Goal: Check status: Check status

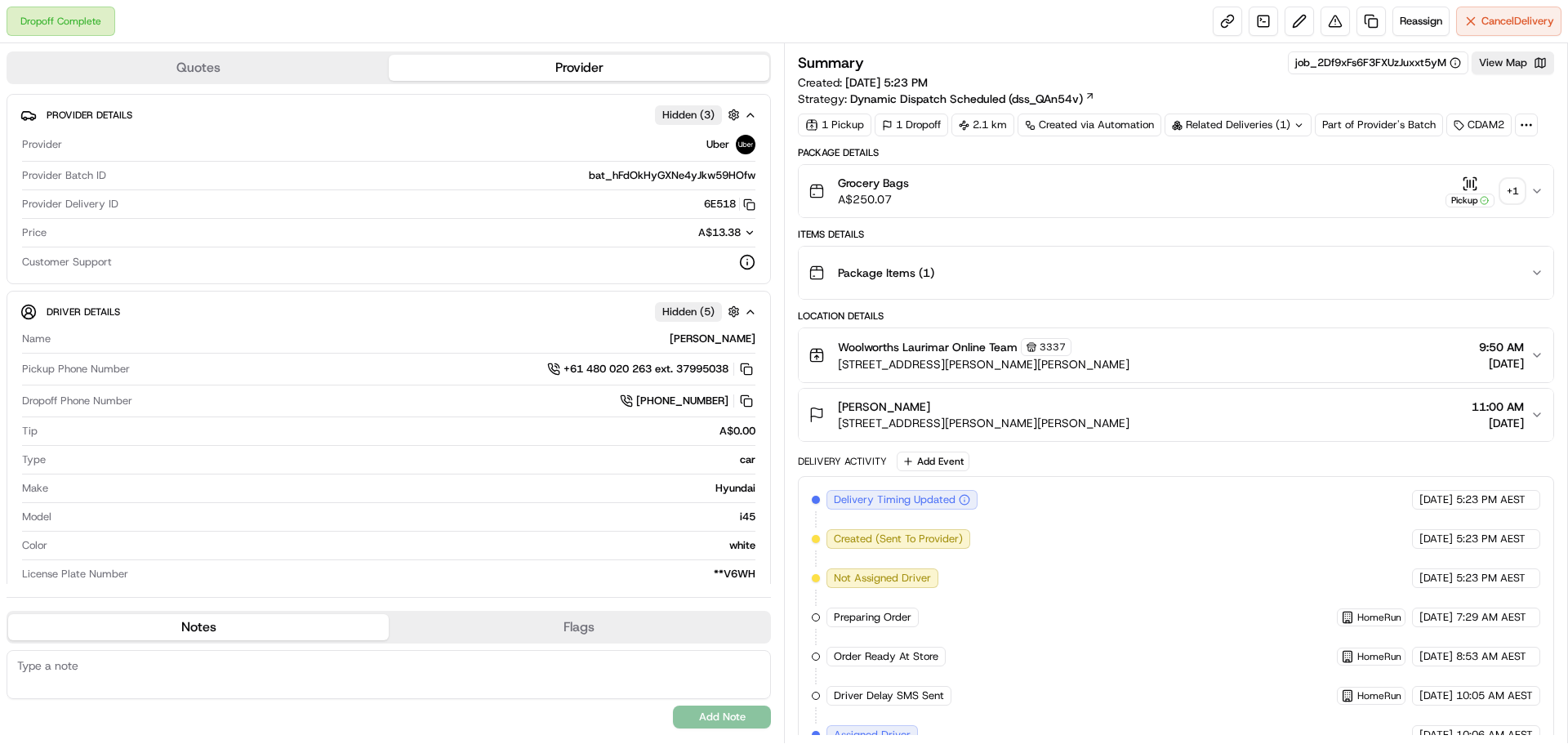
click at [1510, 185] on div "+ 1" at bounding box center [1512, 191] width 23 height 23
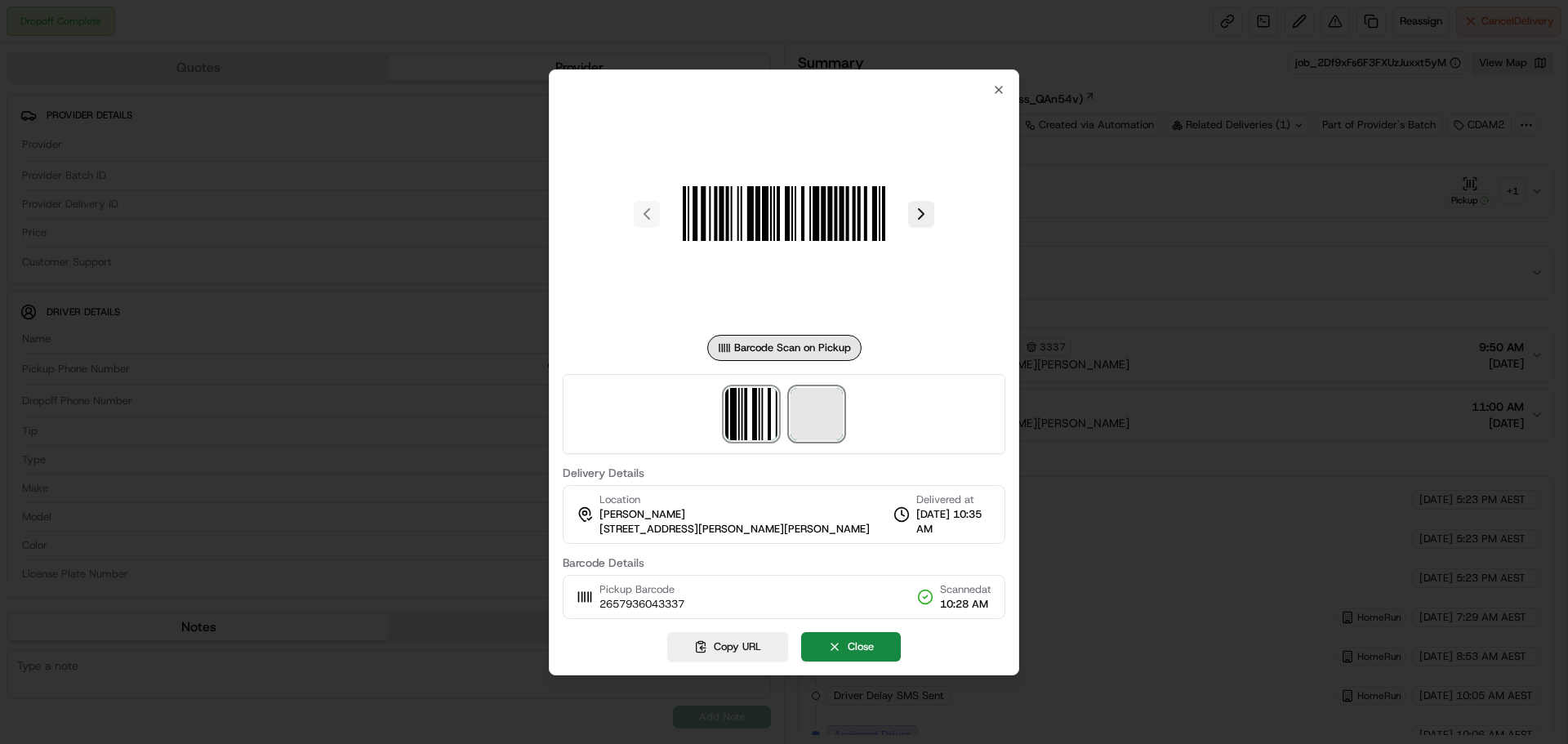
click at [824, 418] on span at bounding box center [816, 414] width 53 height 53
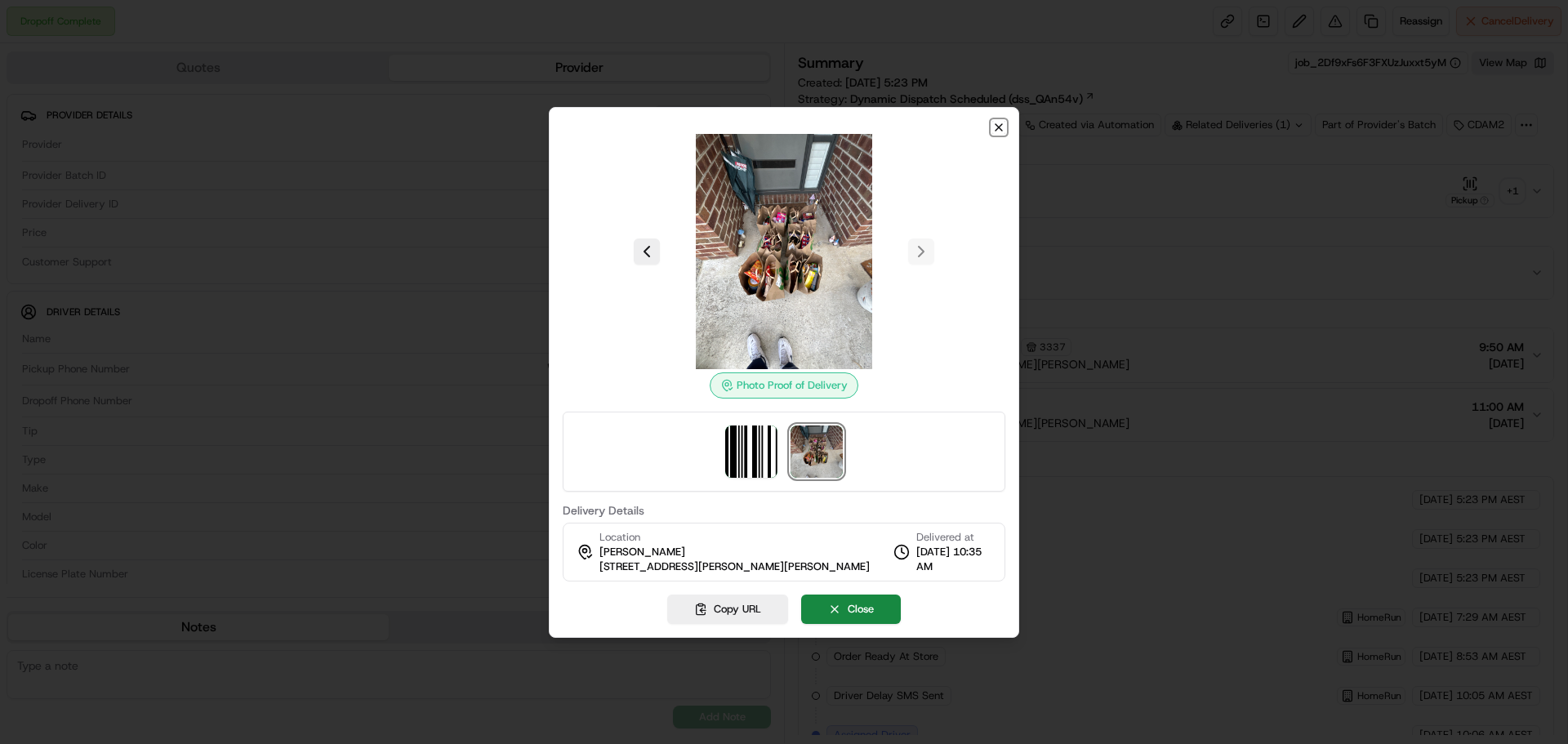
click at [997, 130] on icon "button" at bounding box center [998, 127] width 13 height 13
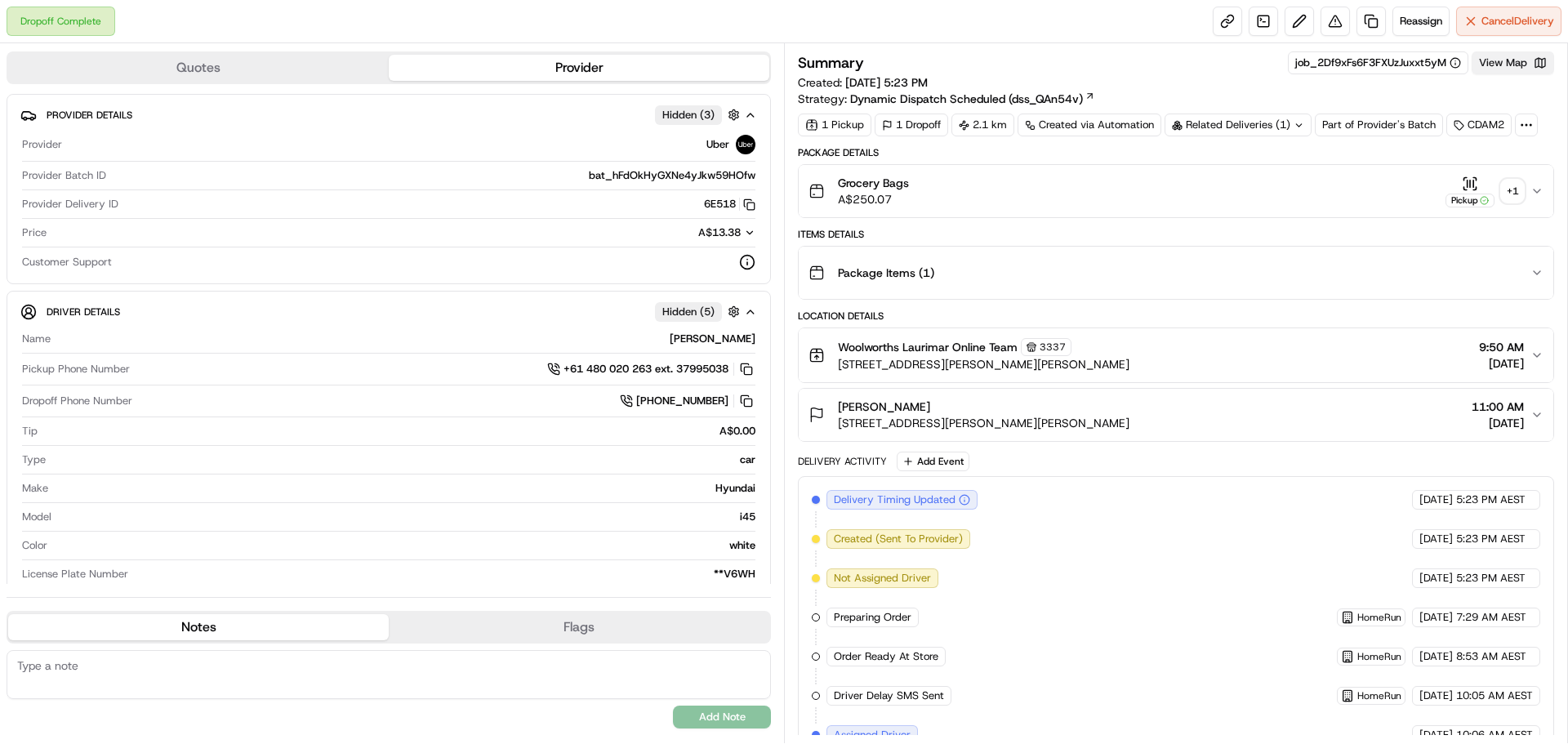
click at [1505, 65] on button "View Map" at bounding box center [1513, 63] width 83 height 23
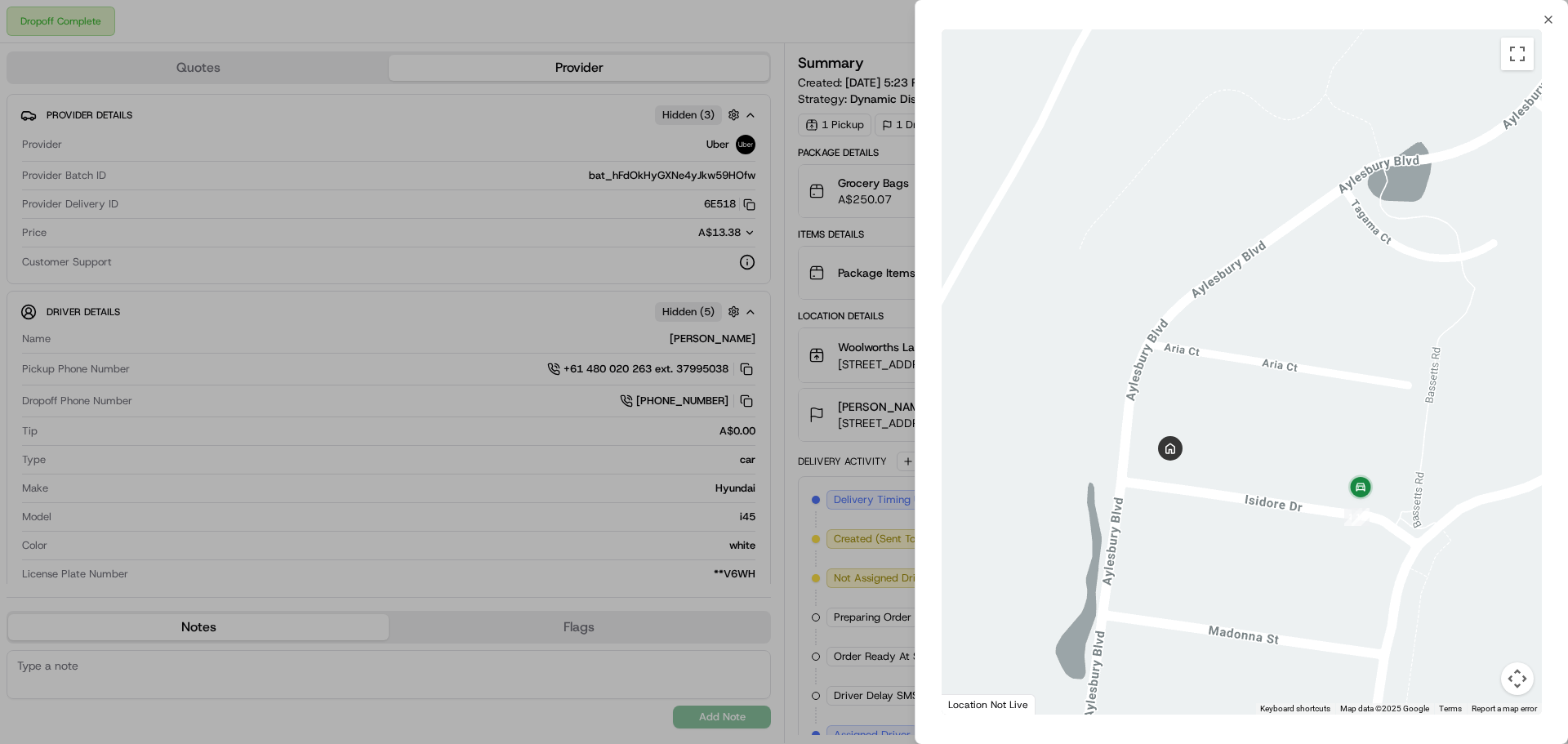
drag, startPoint x: 1084, startPoint y: 451, endPoint x: 1509, endPoint y: 416, distance: 426.4
click at [1509, 416] on div at bounding box center [1241, 372] width 600 height 685
click at [863, 383] on div at bounding box center [784, 372] width 1568 height 744
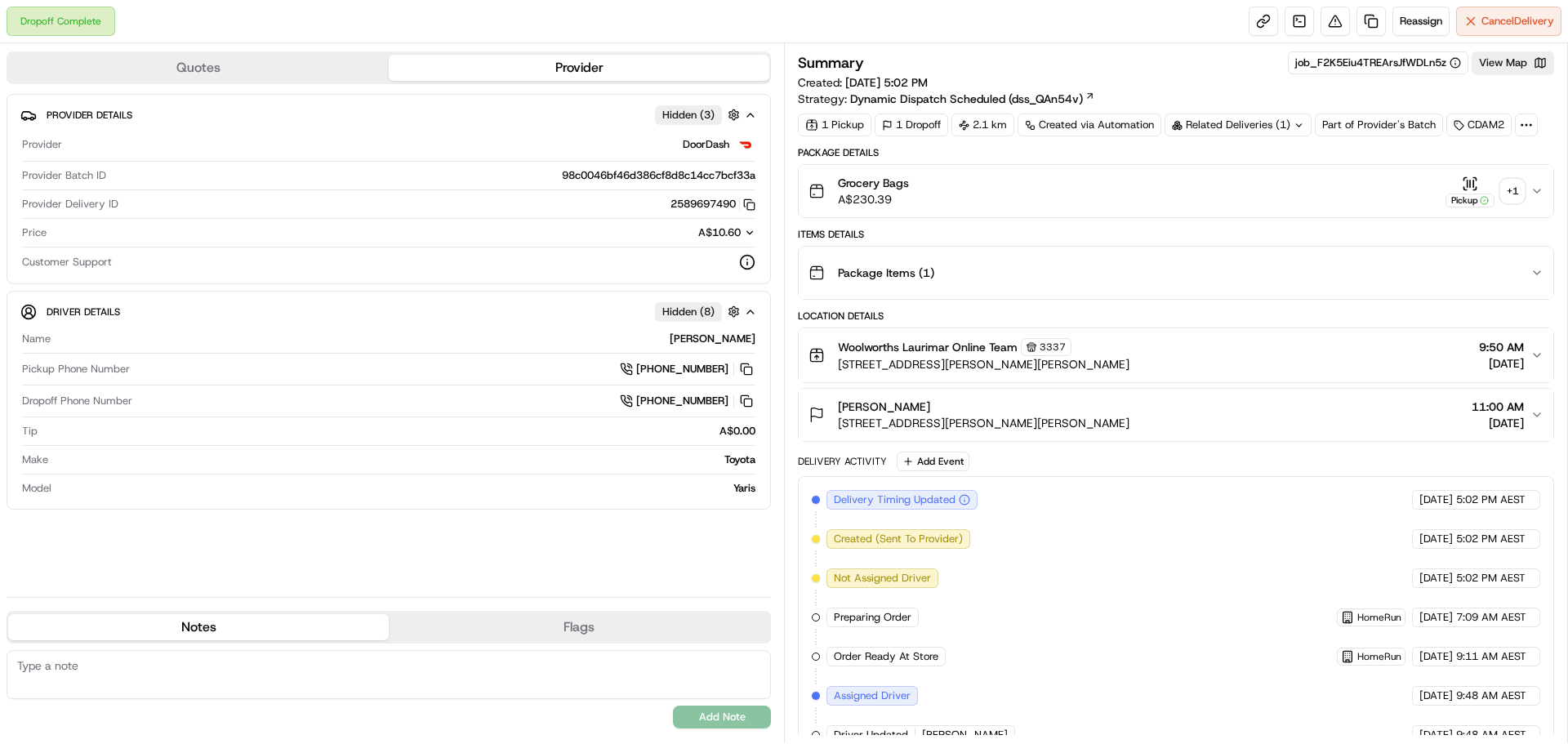
click at [1515, 194] on div "+ 1" at bounding box center [1512, 191] width 23 height 23
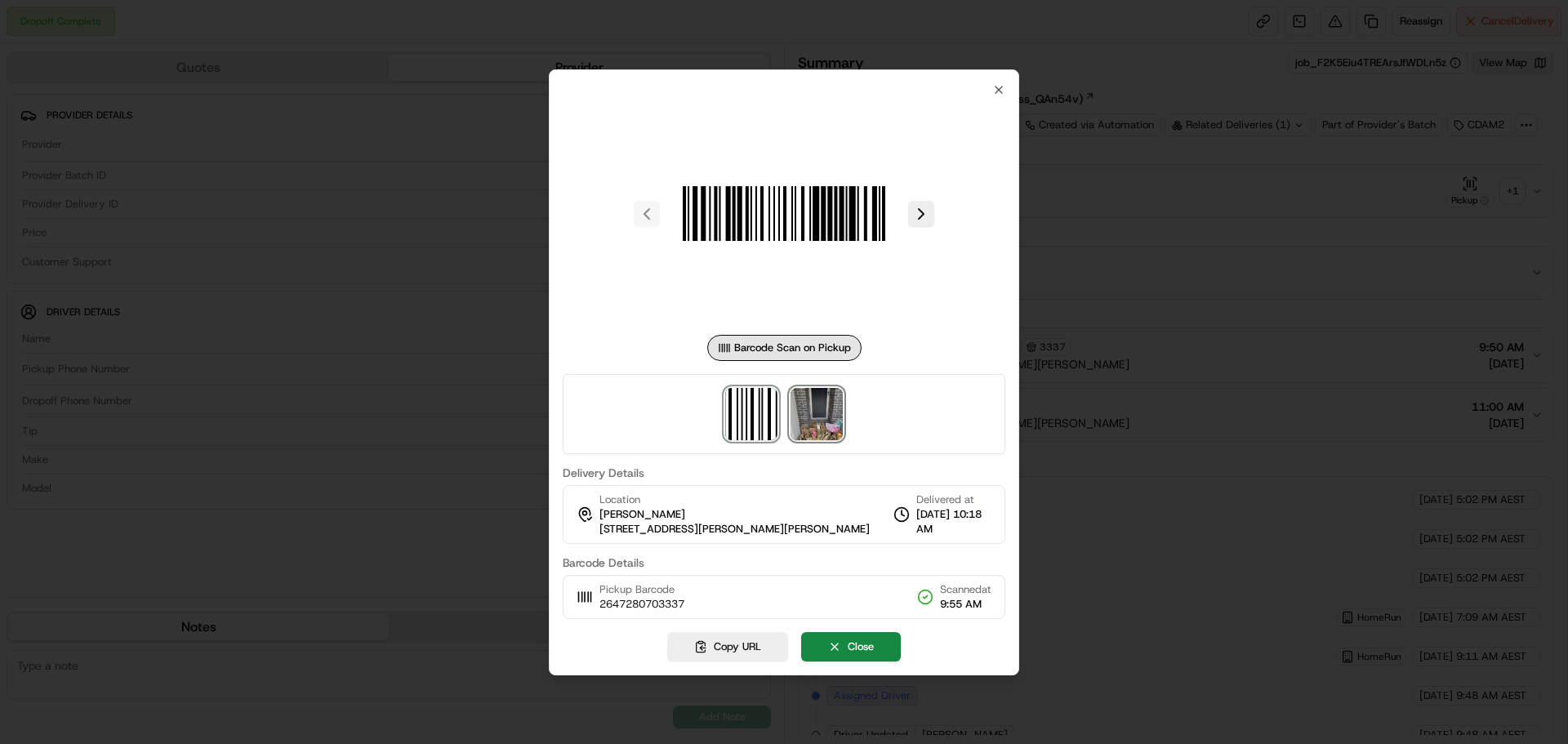
click at [830, 410] on img at bounding box center [816, 414] width 53 height 53
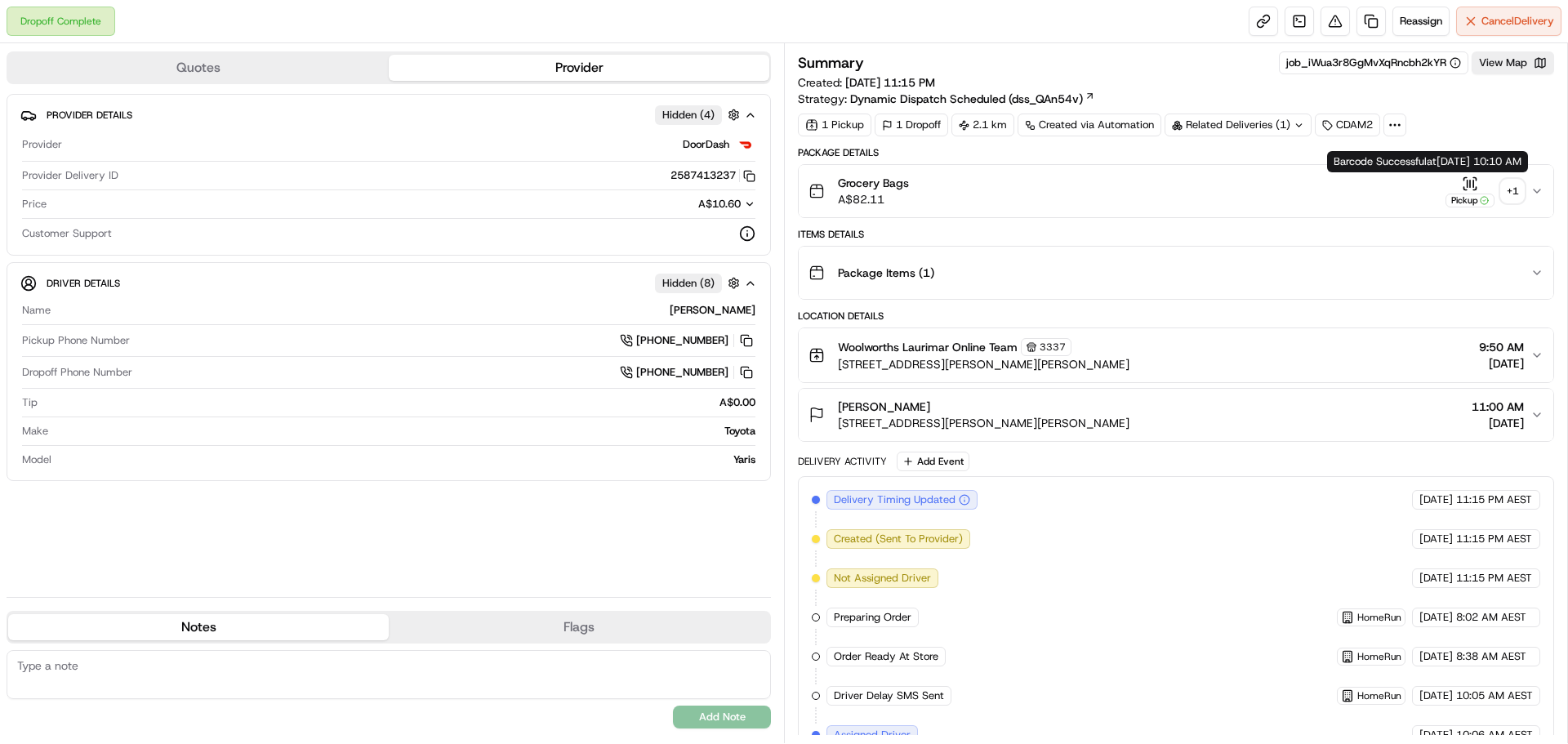
click at [1496, 208] on button "Grocery Bags A$82.11 Pickup + 1" at bounding box center [1175, 191] width 754 height 53
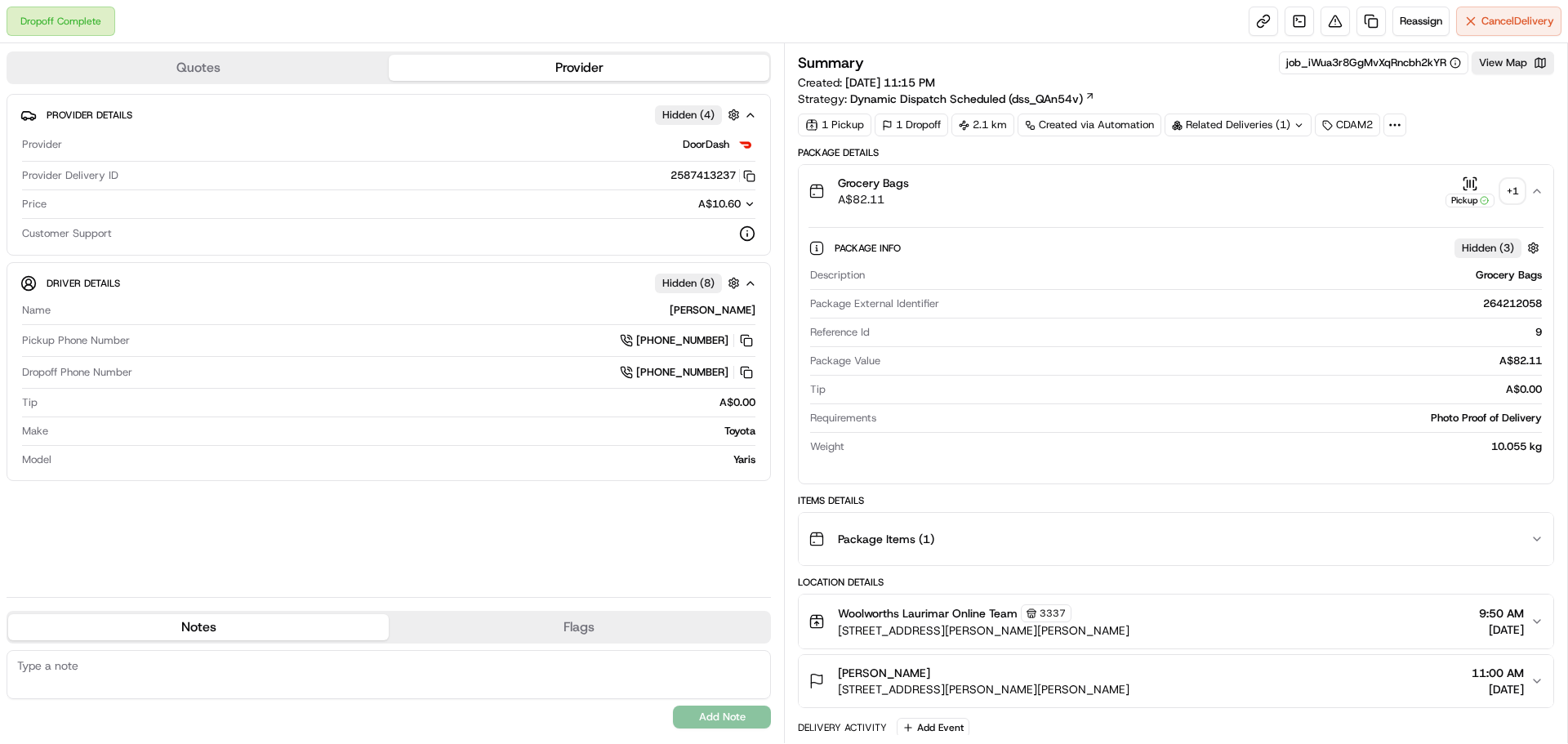
click at [1504, 191] on div "+ 1" at bounding box center [1512, 191] width 23 height 23
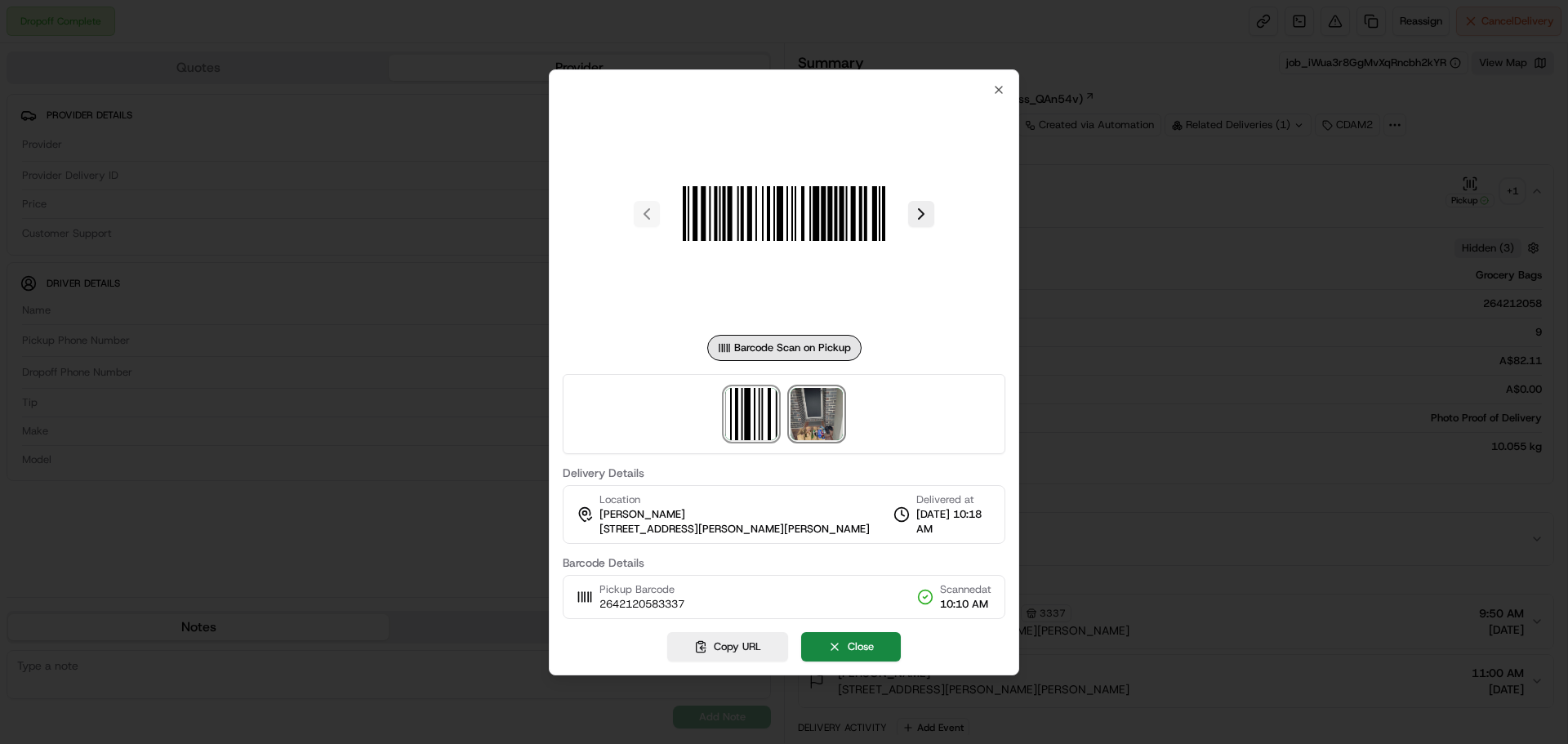
click at [823, 403] on img at bounding box center [816, 414] width 53 height 53
